Goal: Navigation & Orientation: Go to known website

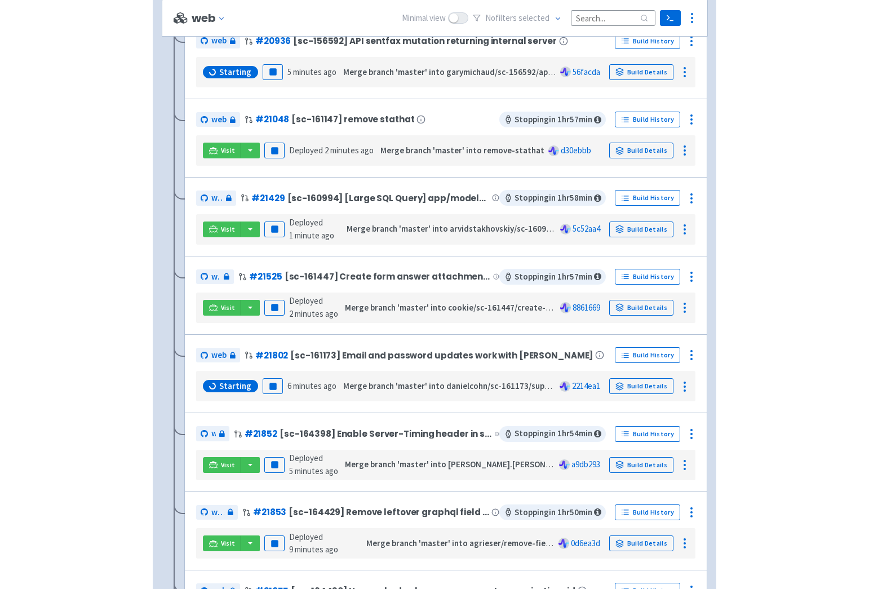
scroll to position [229, 0]
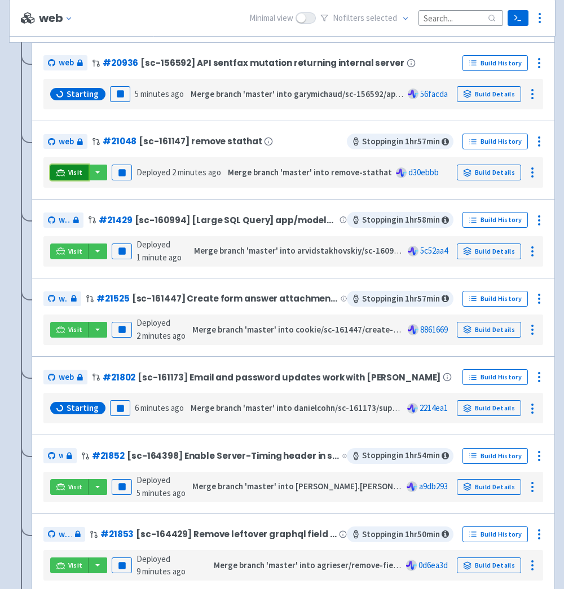
click at [81, 168] on span "Visit" at bounding box center [75, 172] width 15 height 9
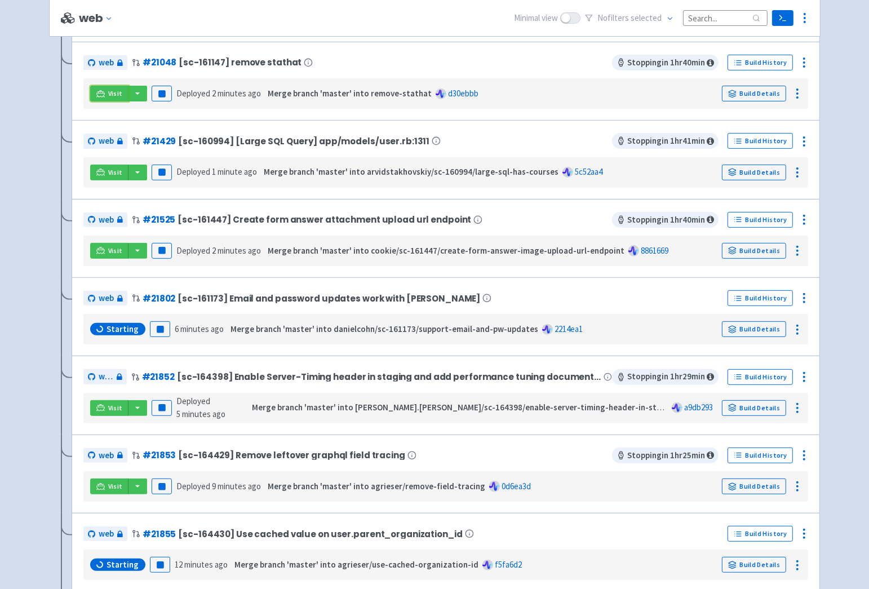
scroll to position [310, 0]
